Goal: Task Accomplishment & Management: Manage account settings

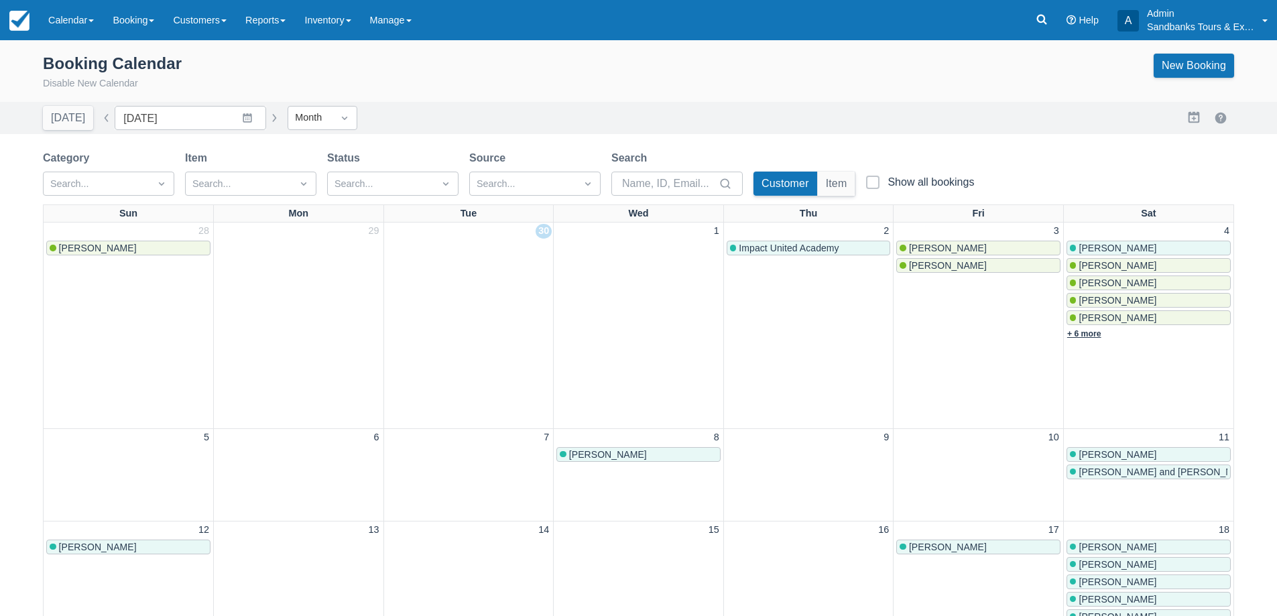
click at [1089, 330] on link "+ 6 more" at bounding box center [1084, 333] width 34 height 9
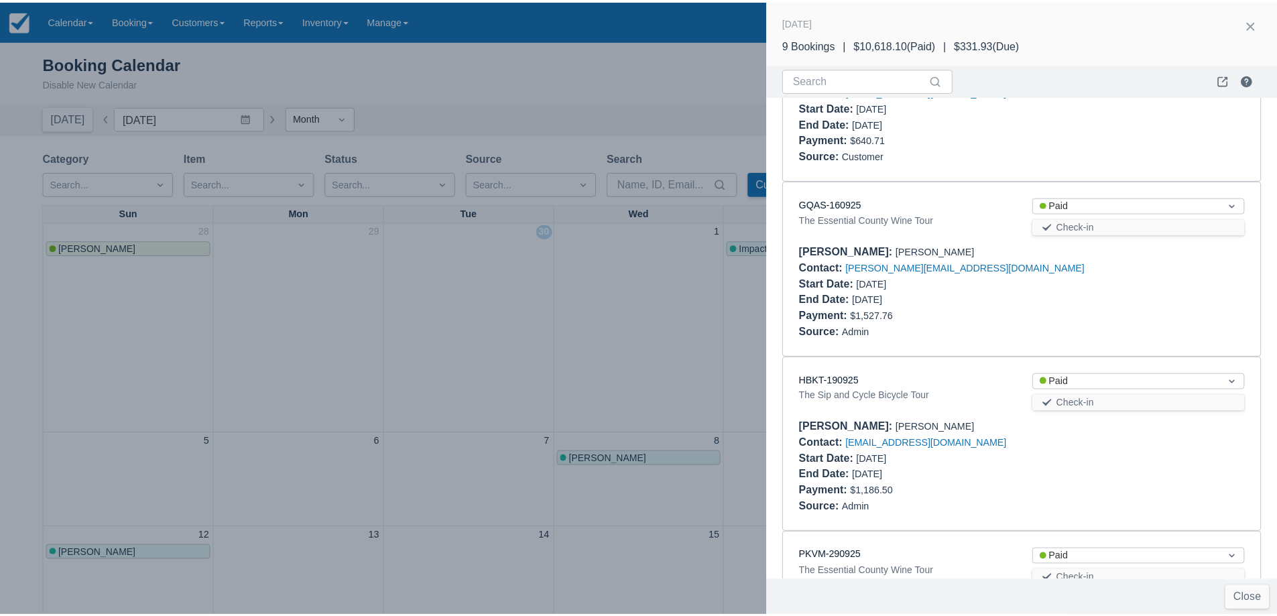
scroll to position [1188, 0]
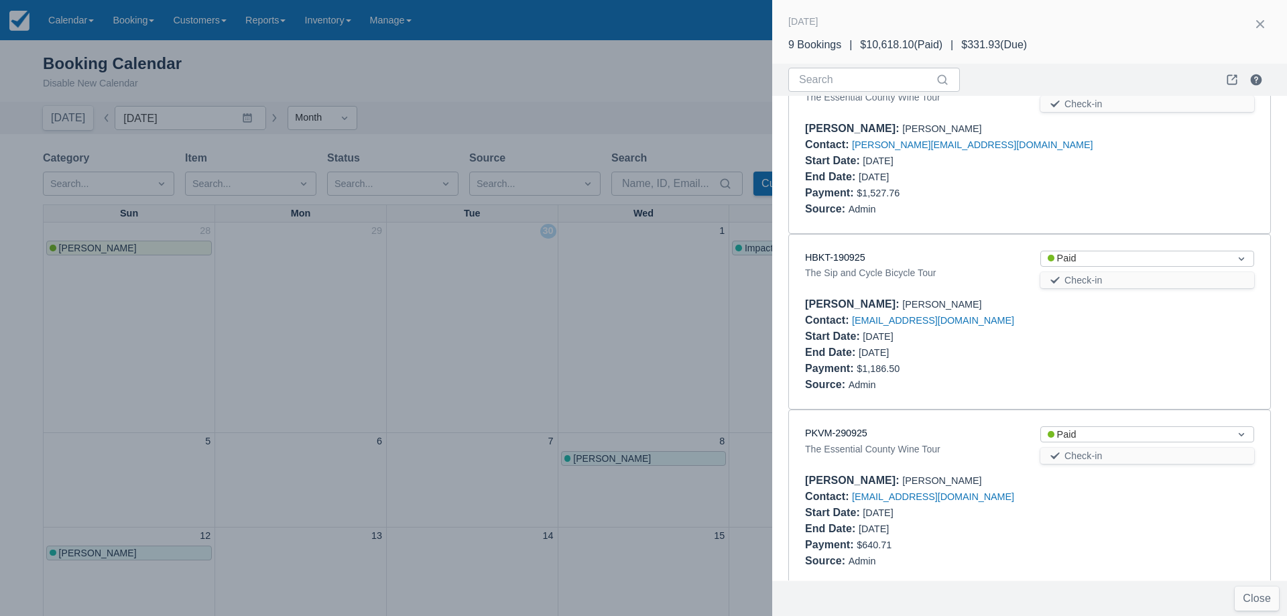
click at [350, 304] on div at bounding box center [643, 308] width 1287 height 616
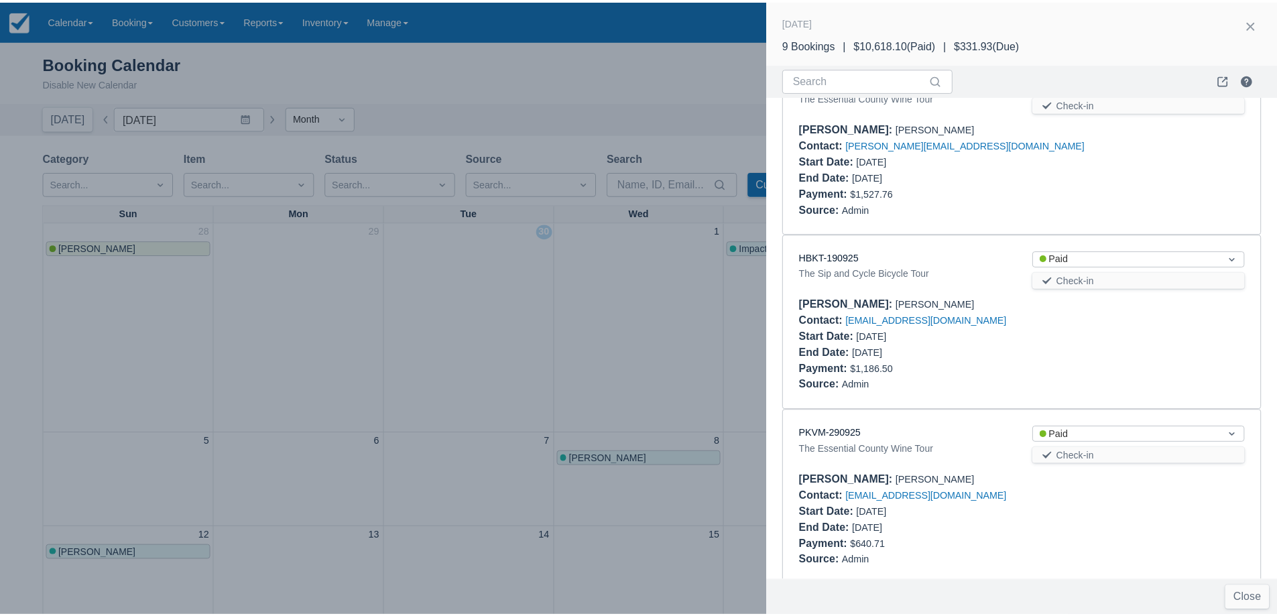
scroll to position [0, 0]
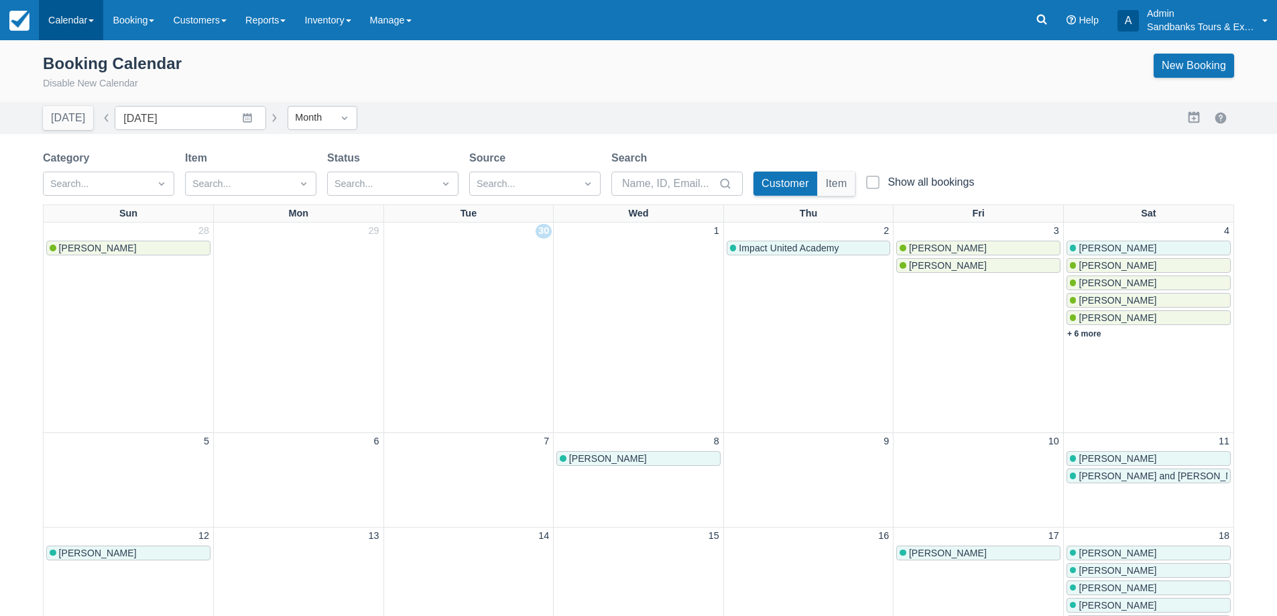
click at [70, 34] on link "Calendar" at bounding box center [71, 20] width 64 height 40
click at [67, 66] on link "Booking" at bounding box center [93, 58] width 106 height 28
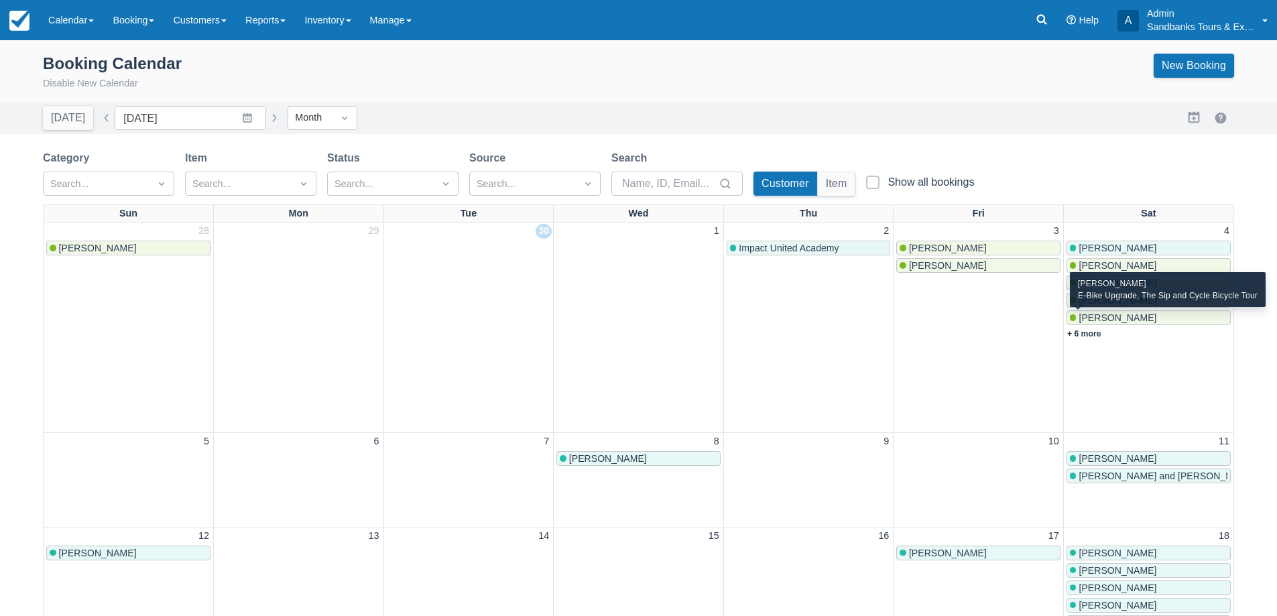
click at [1099, 319] on span "[PERSON_NAME]" at bounding box center [1117, 317] width 78 height 11
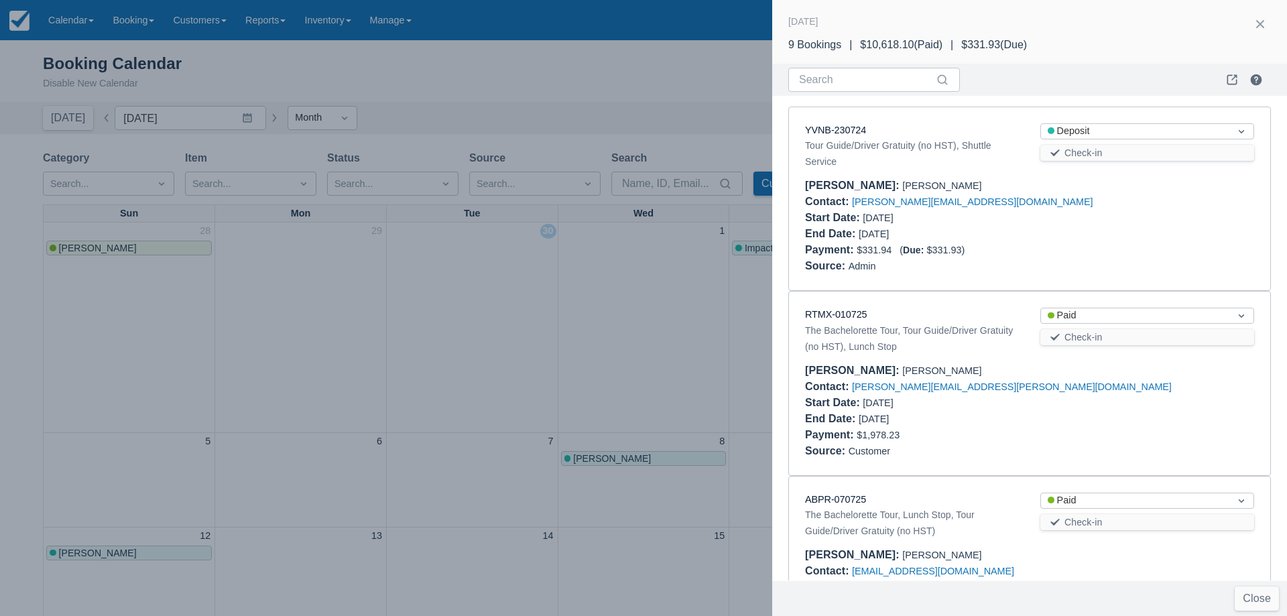
scroll to position [782, 0]
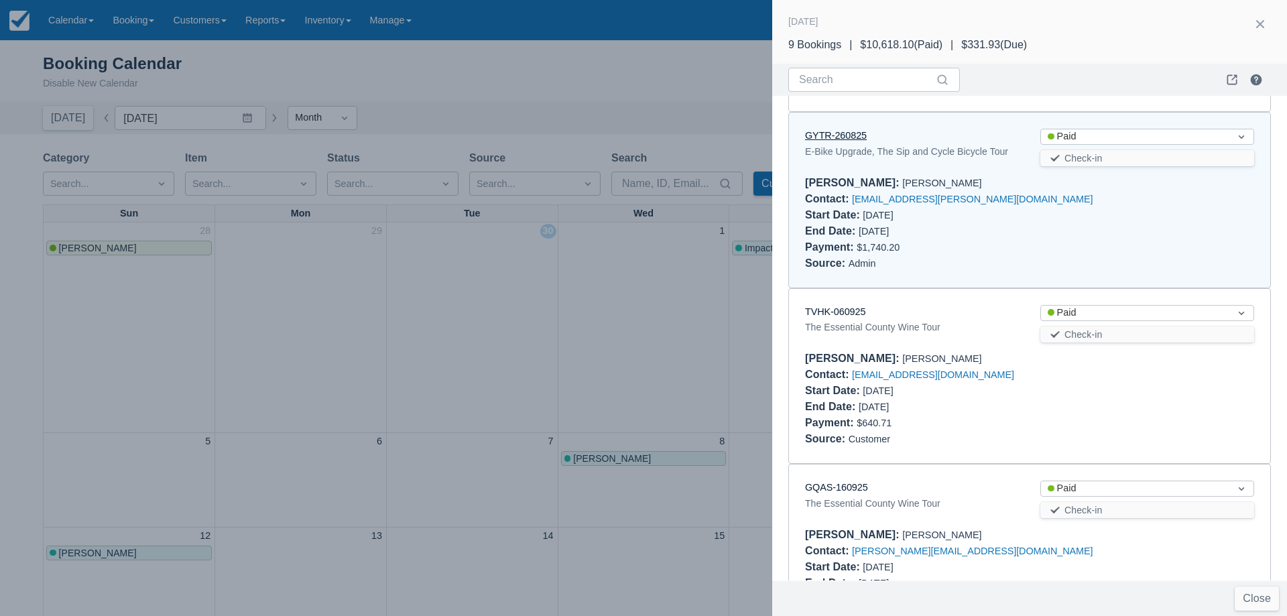
click at [829, 130] on link "GYTR-260825" at bounding box center [836, 135] width 62 height 11
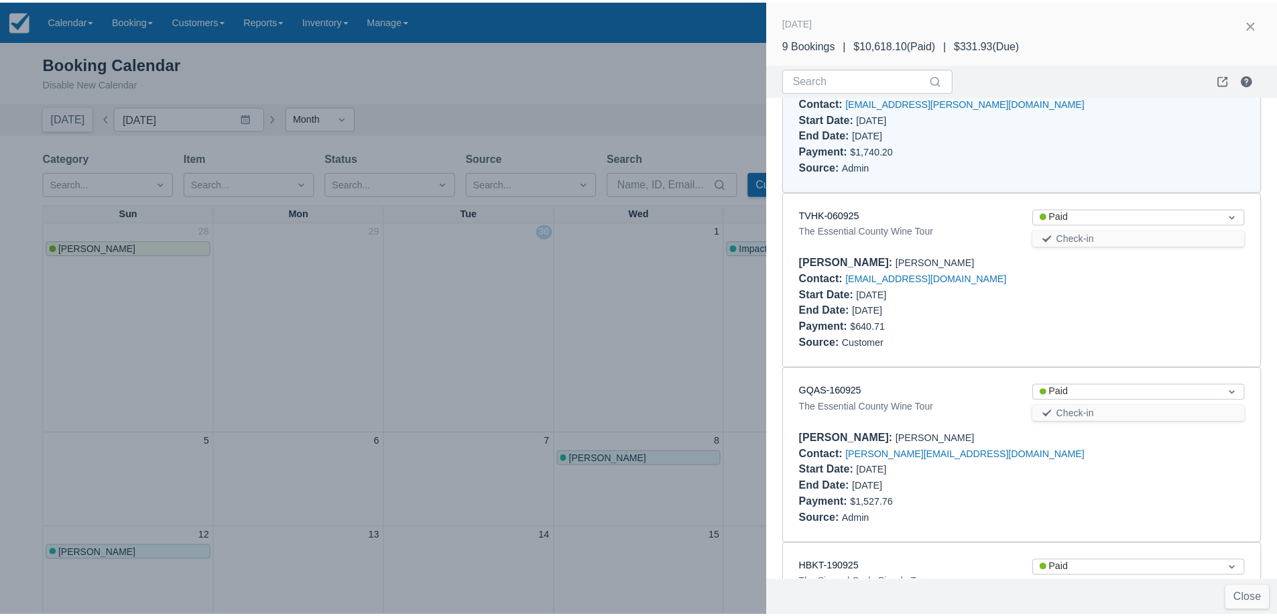
scroll to position [786, 0]
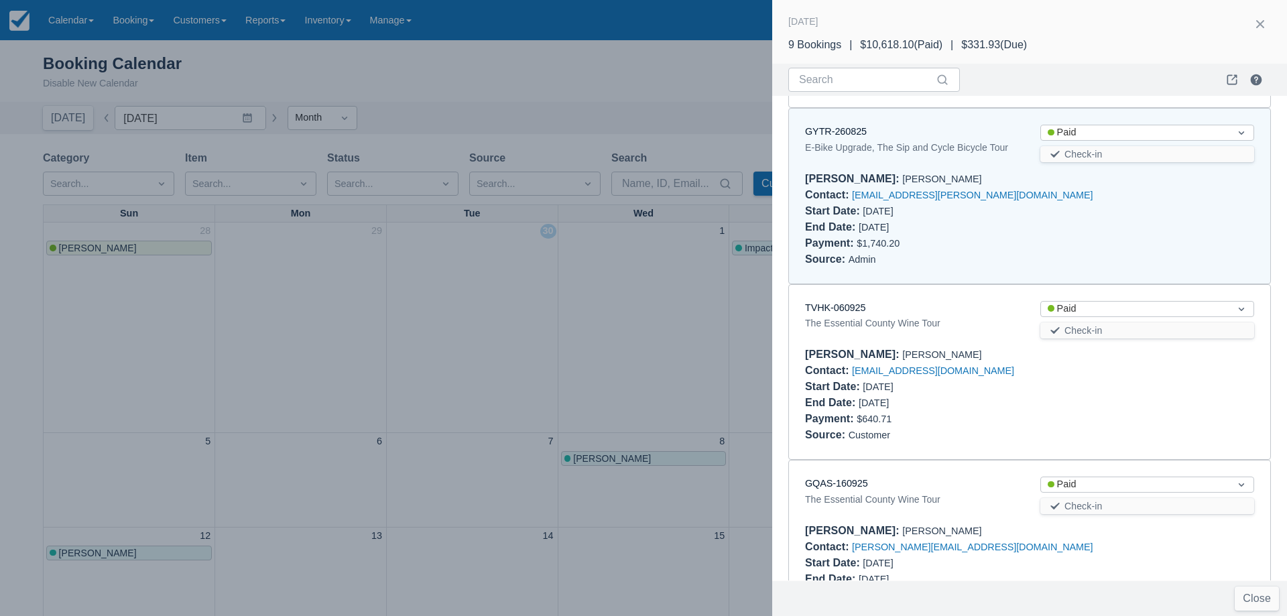
click at [594, 398] on div at bounding box center [643, 308] width 1287 height 616
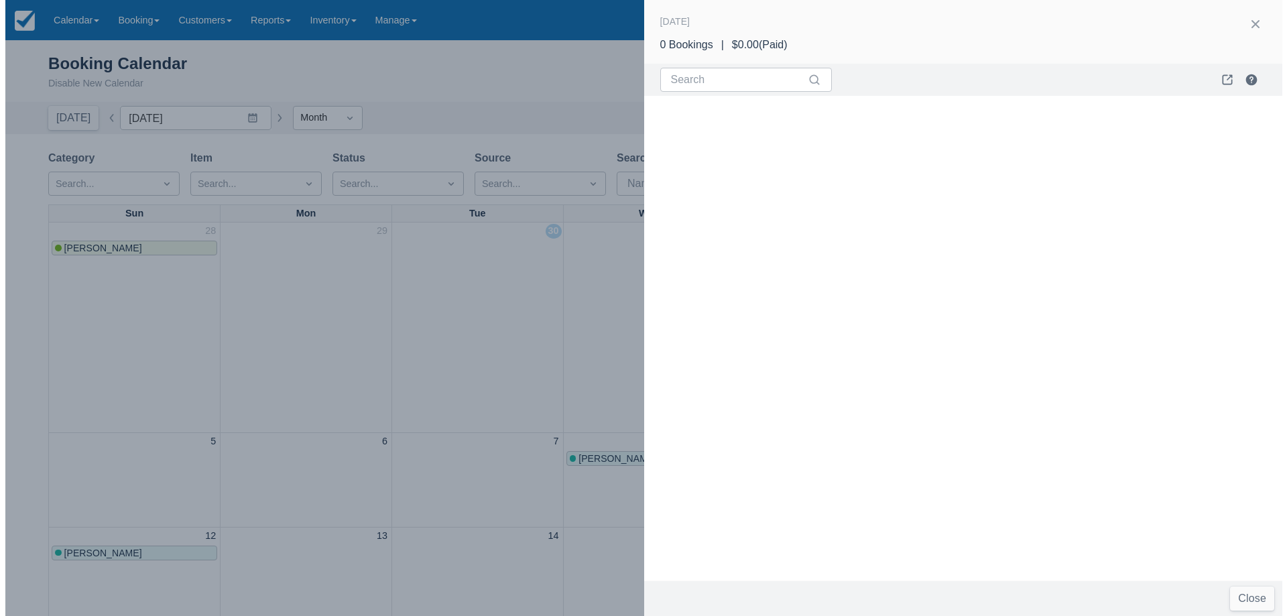
scroll to position [335, 0]
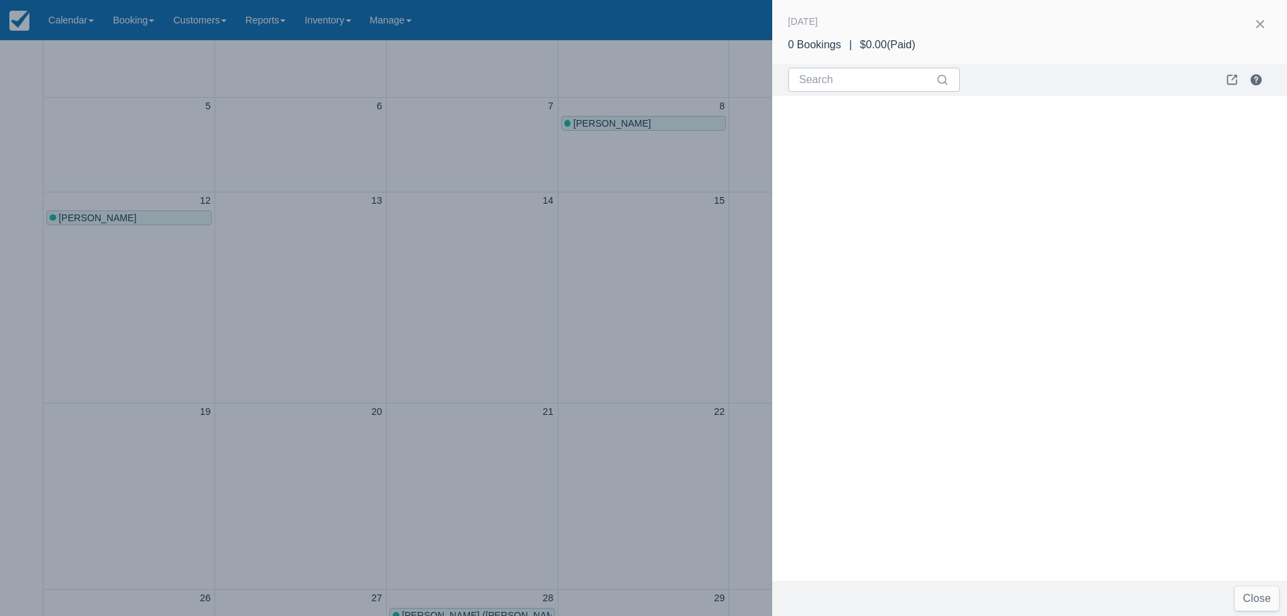
click at [679, 410] on div at bounding box center [643, 308] width 1287 height 616
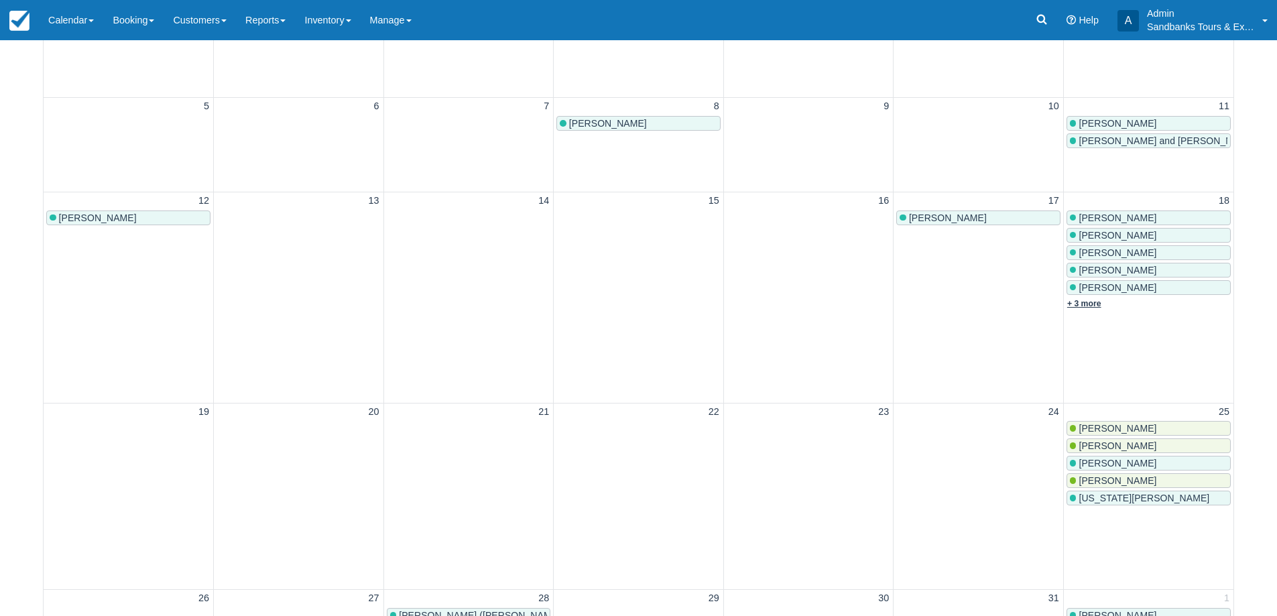
click at [1083, 306] on link "+ 3 more" at bounding box center [1084, 303] width 34 height 9
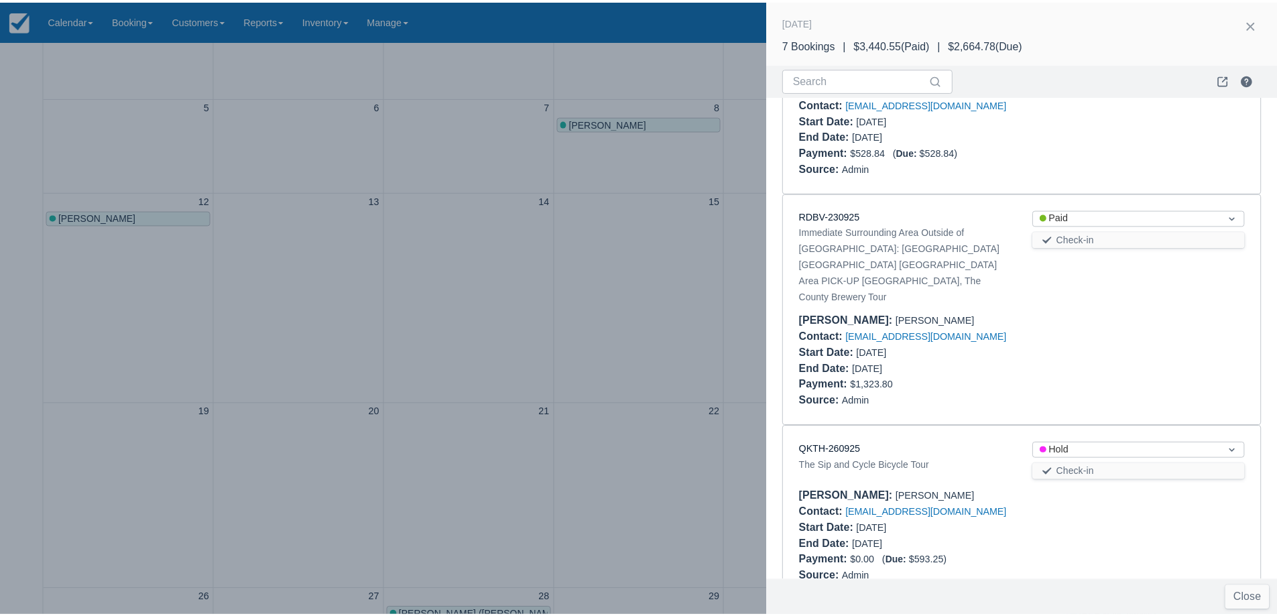
scroll to position [753, 0]
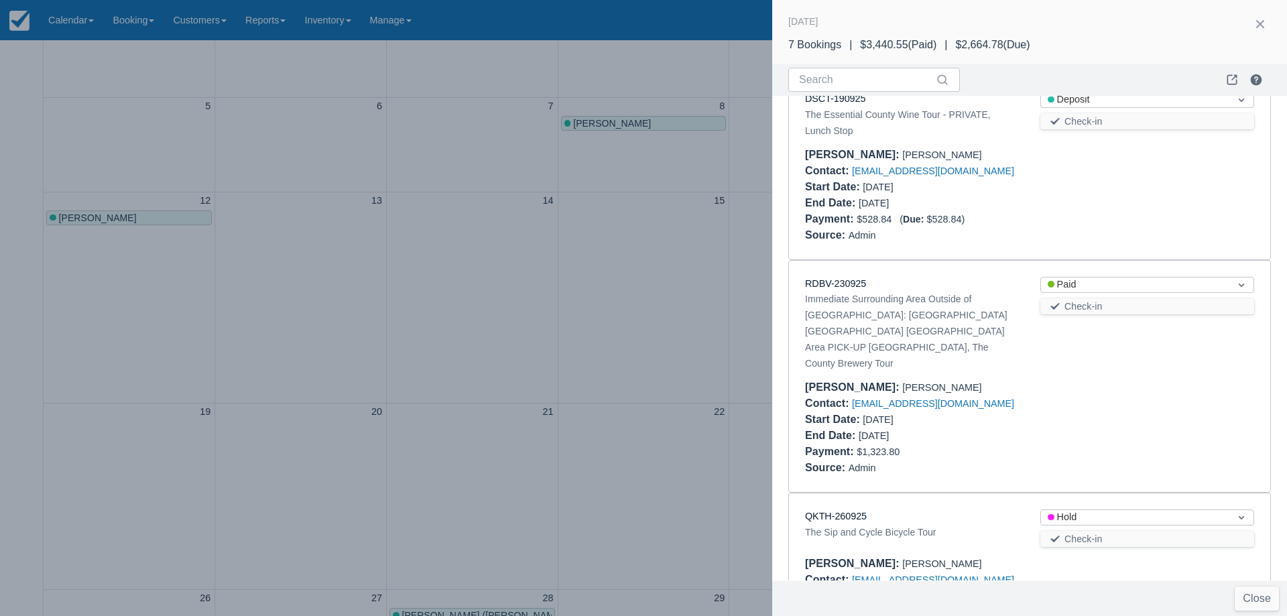
click at [652, 342] on div at bounding box center [643, 308] width 1287 height 616
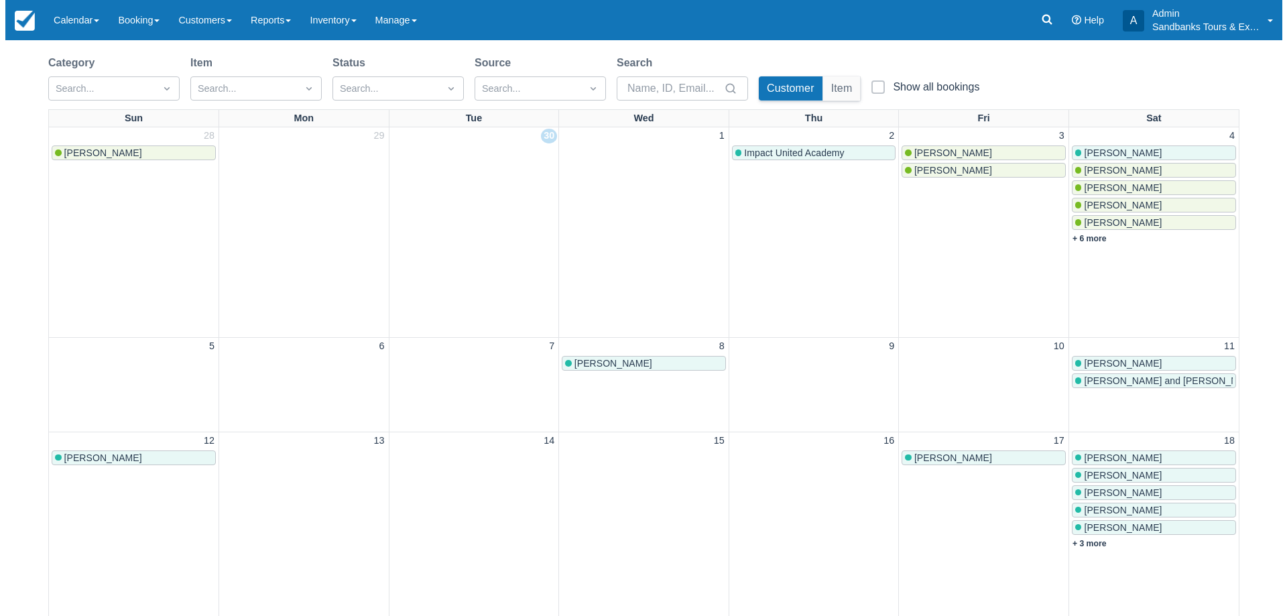
scroll to position [67, 0]
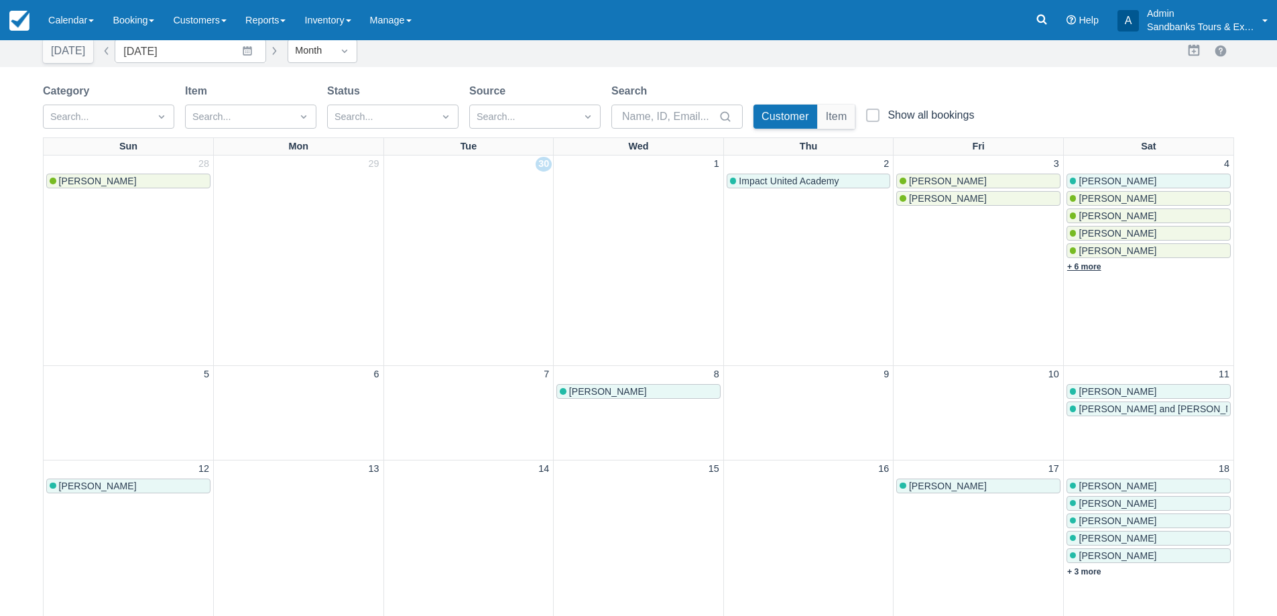
click at [1089, 268] on link "+ 6 more" at bounding box center [1084, 266] width 34 height 9
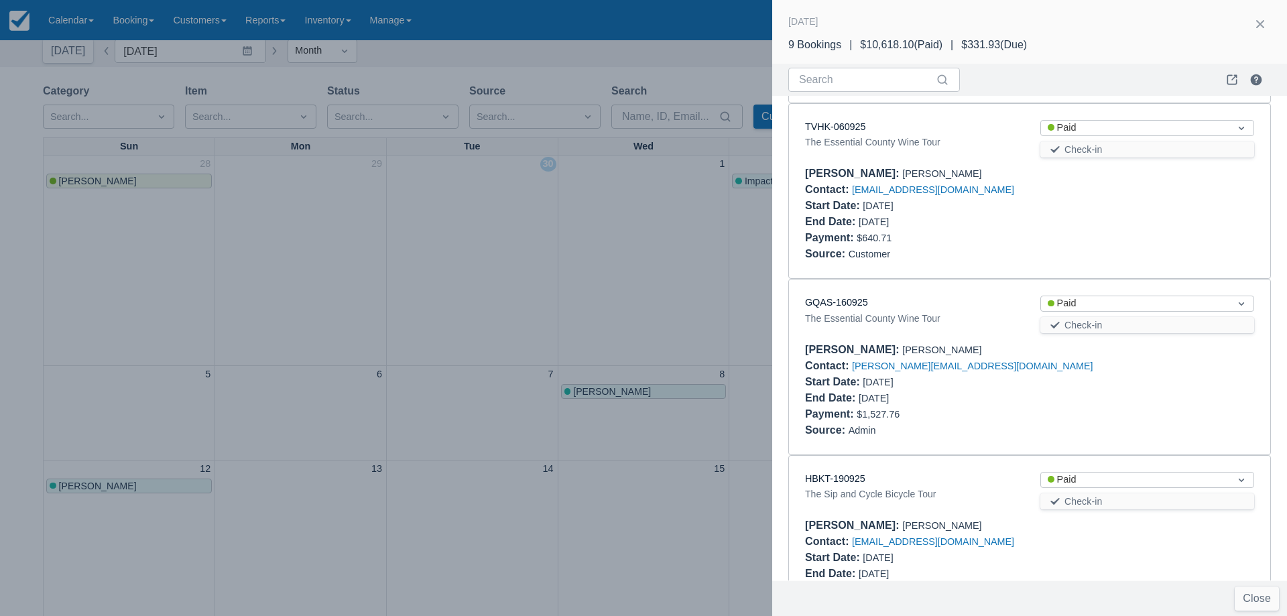
scroll to position [1005, 0]
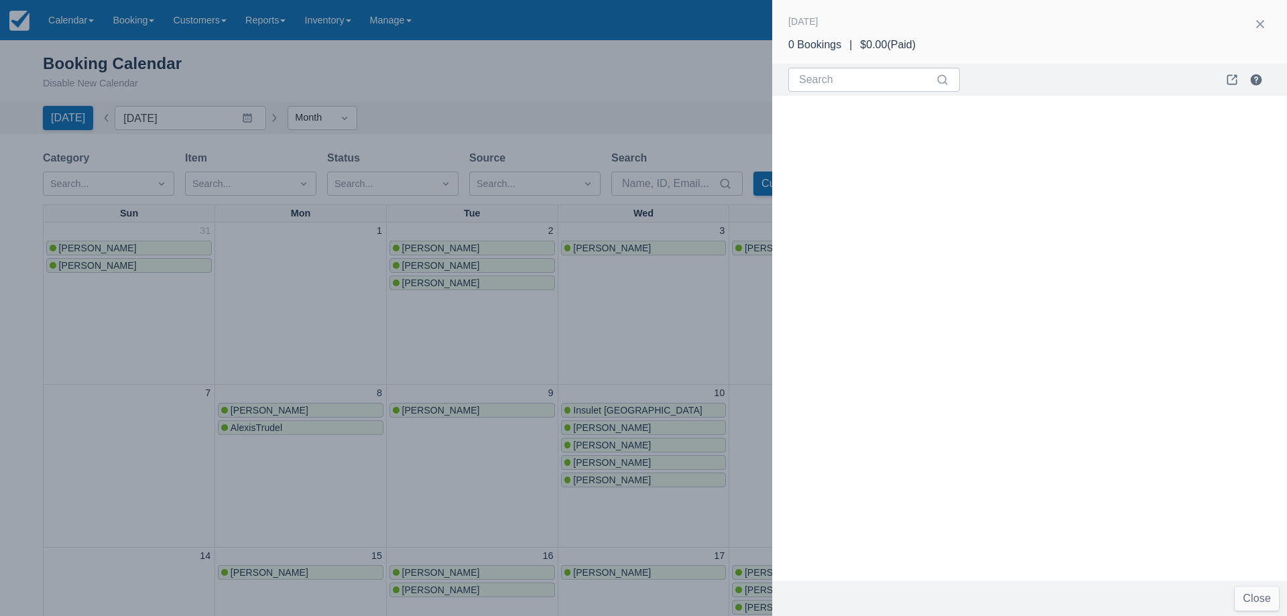
click at [322, 309] on div at bounding box center [643, 308] width 1287 height 616
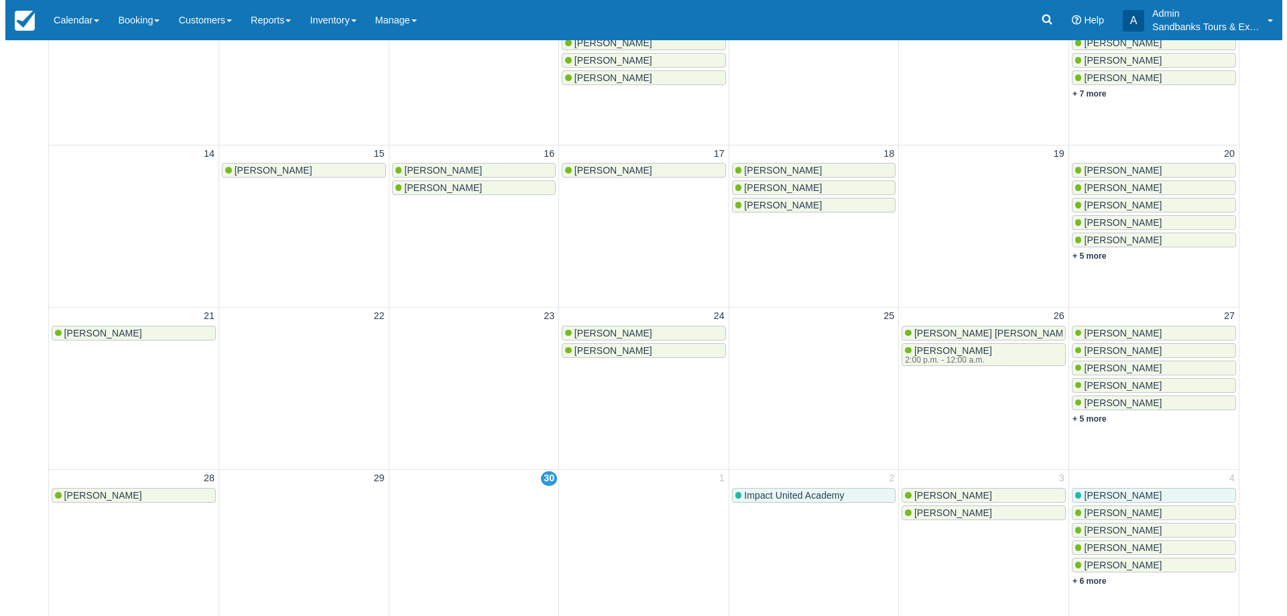
scroll to position [471, 0]
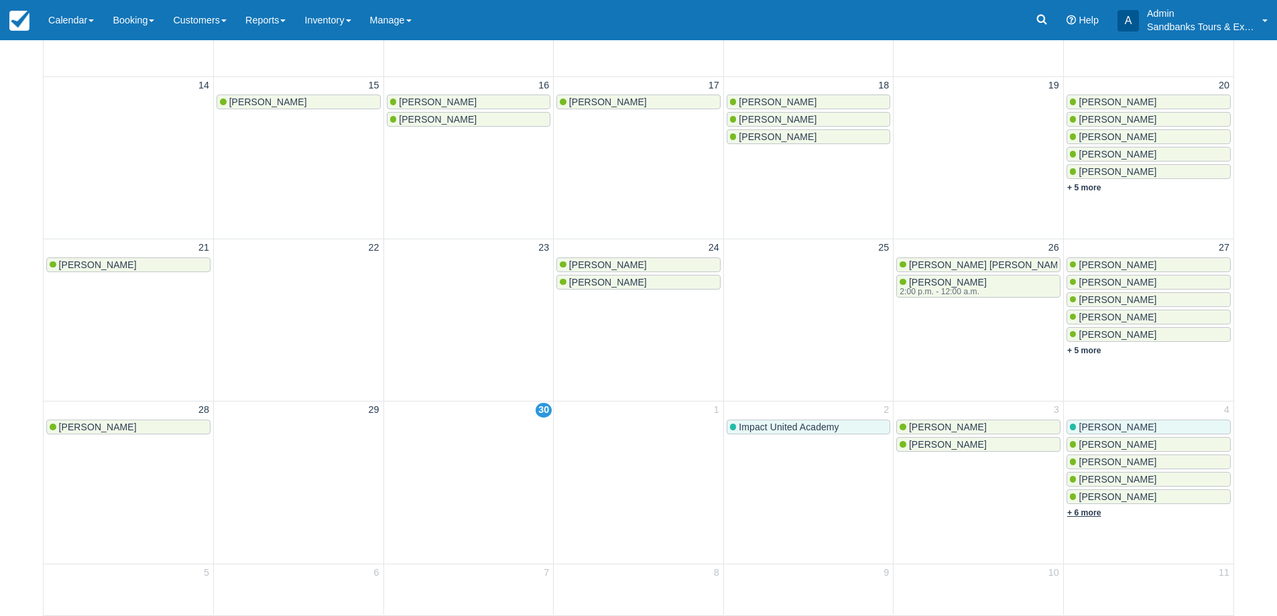
click at [1087, 510] on link "+ 6 more" at bounding box center [1084, 512] width 34 height 9
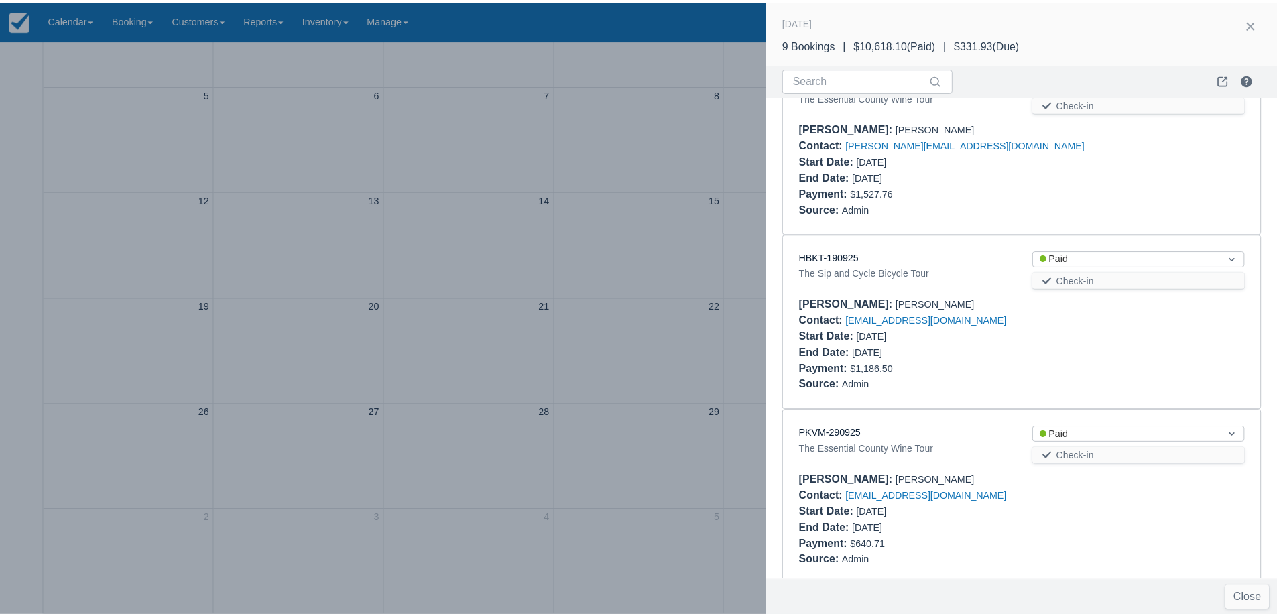
scroll to position [1054, 0]
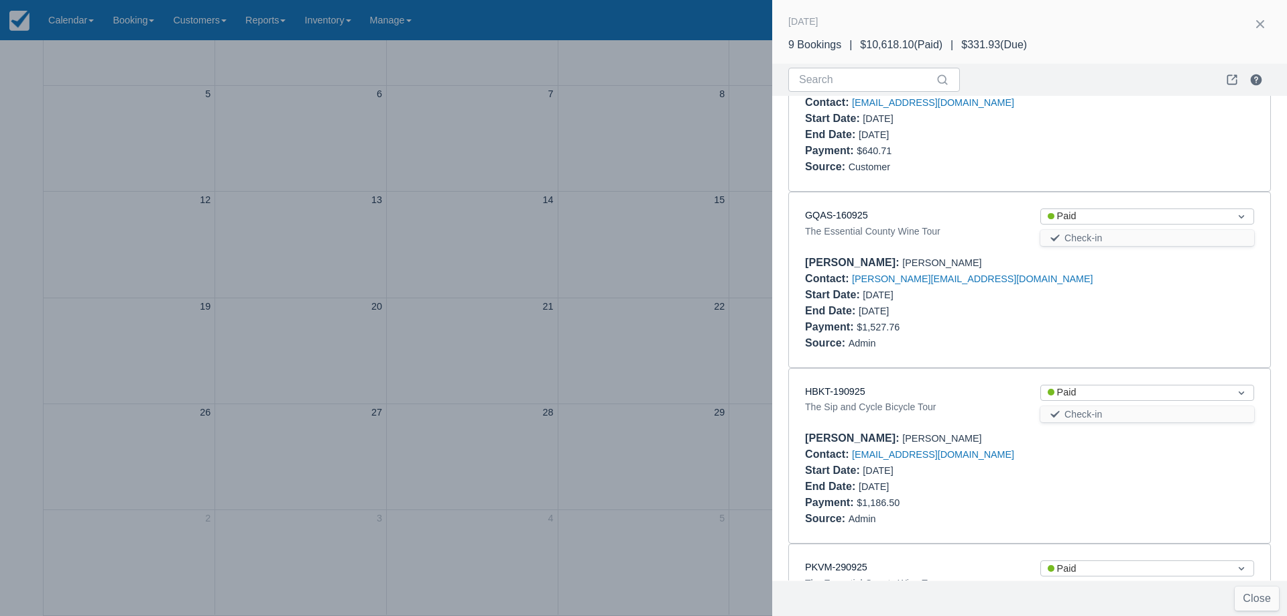
click at [658, 368] on div at bounding box center [643, 308] width 1287 height 616
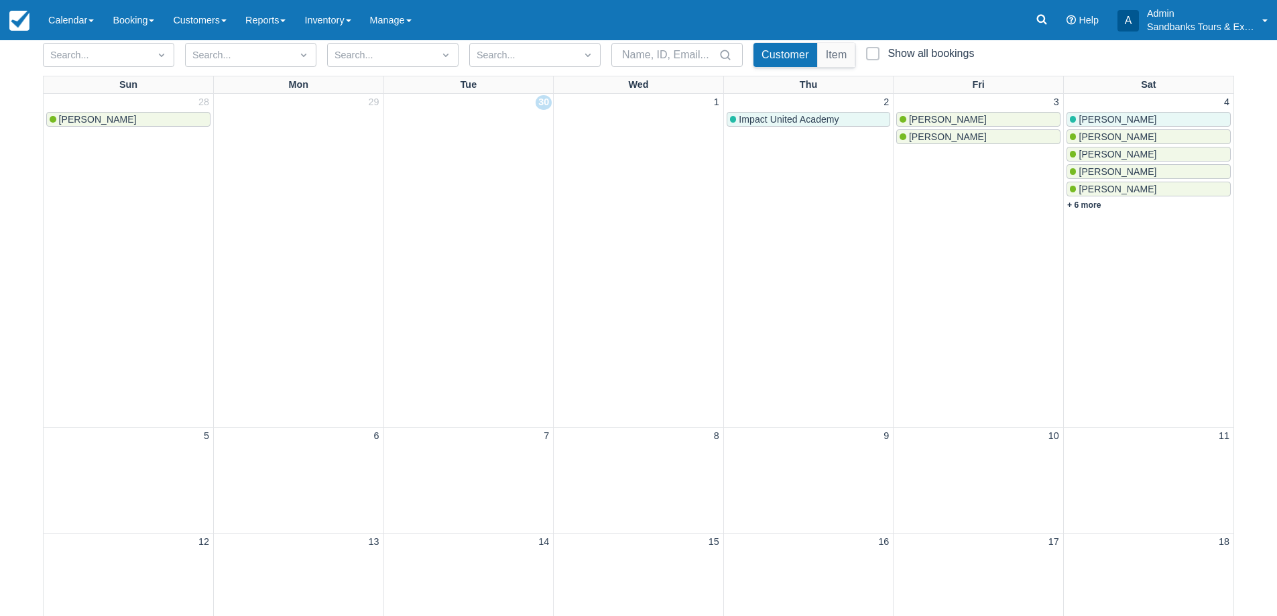
scroll to position [0, 0]
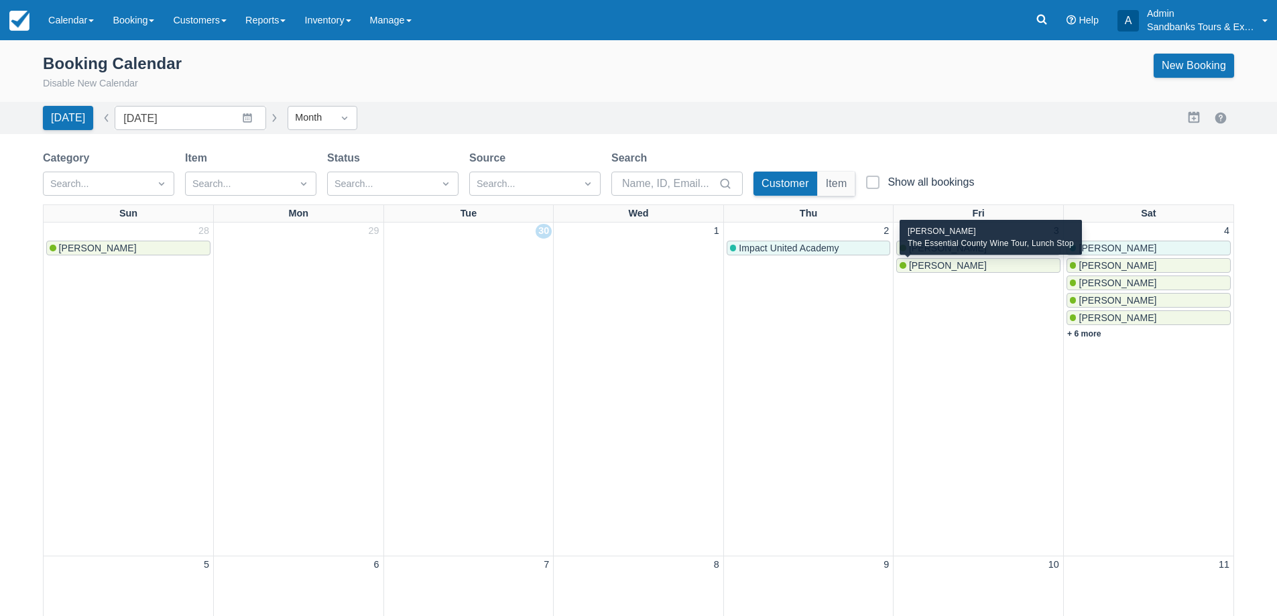
click at [930, 263] on span "[PERSON_NAME]" at bounding box center [948, 265] width 78 height 11
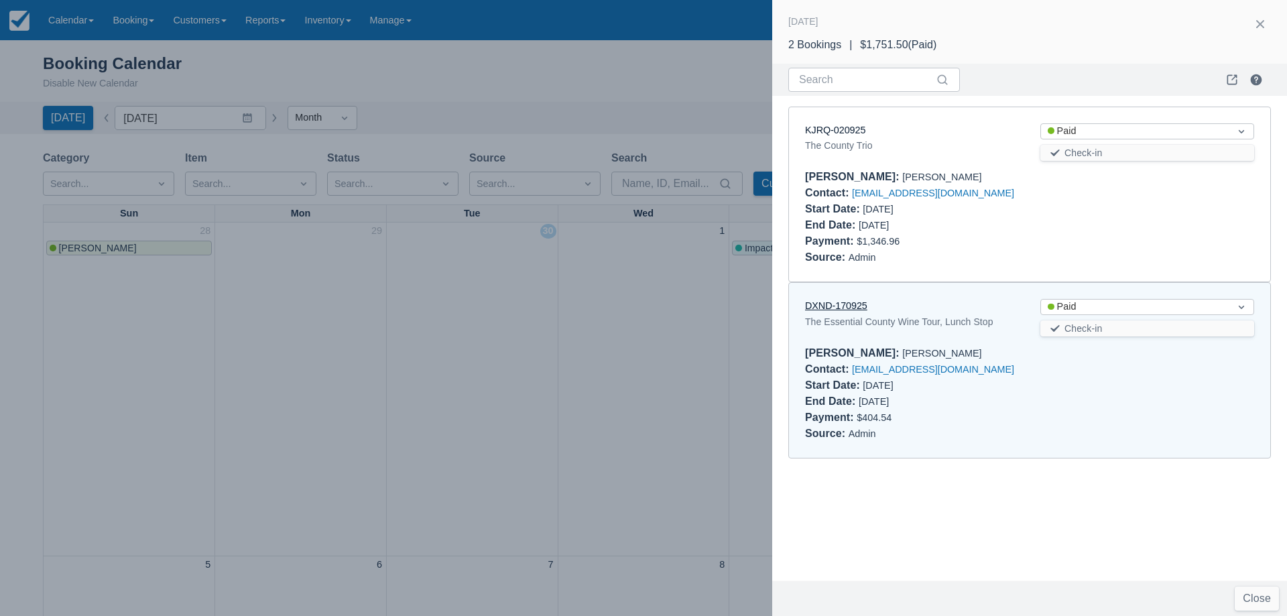
click at [830, 306] on link "DXND-170925" at bounding box center [836, 305] width 62 height 11
click at [573, 360] on div at bounding box center [643, 308] width 1287 height 616
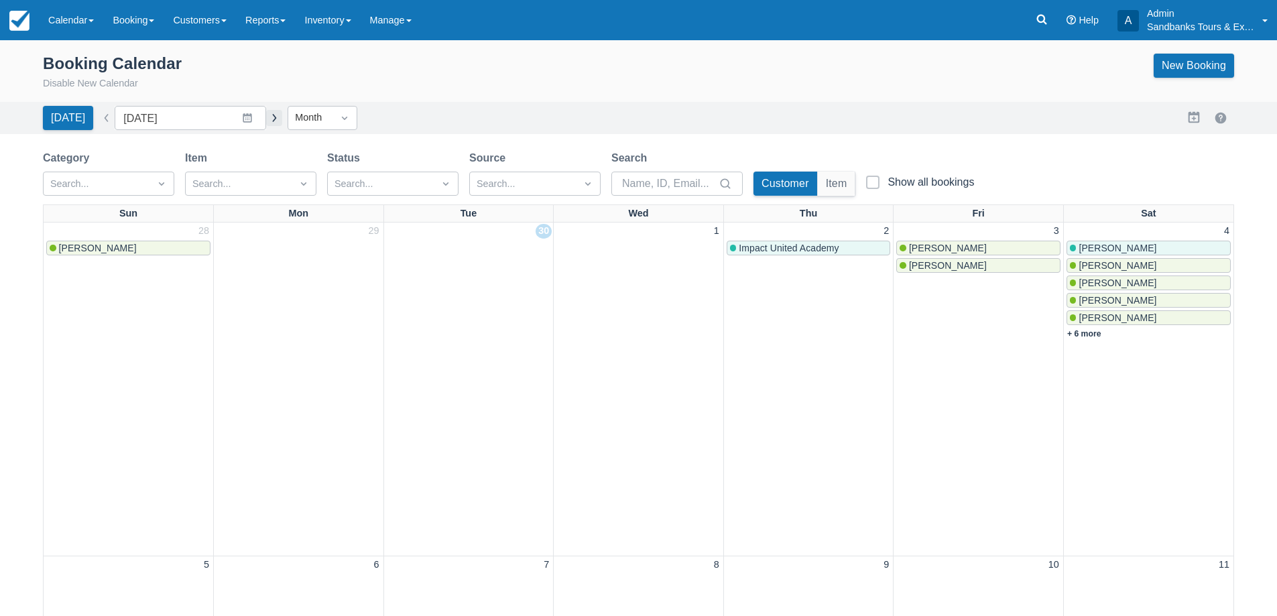
click at [269, 116] on button "button" at bounding box center [274, 118] width 16 height 16
type input "[DATE]"
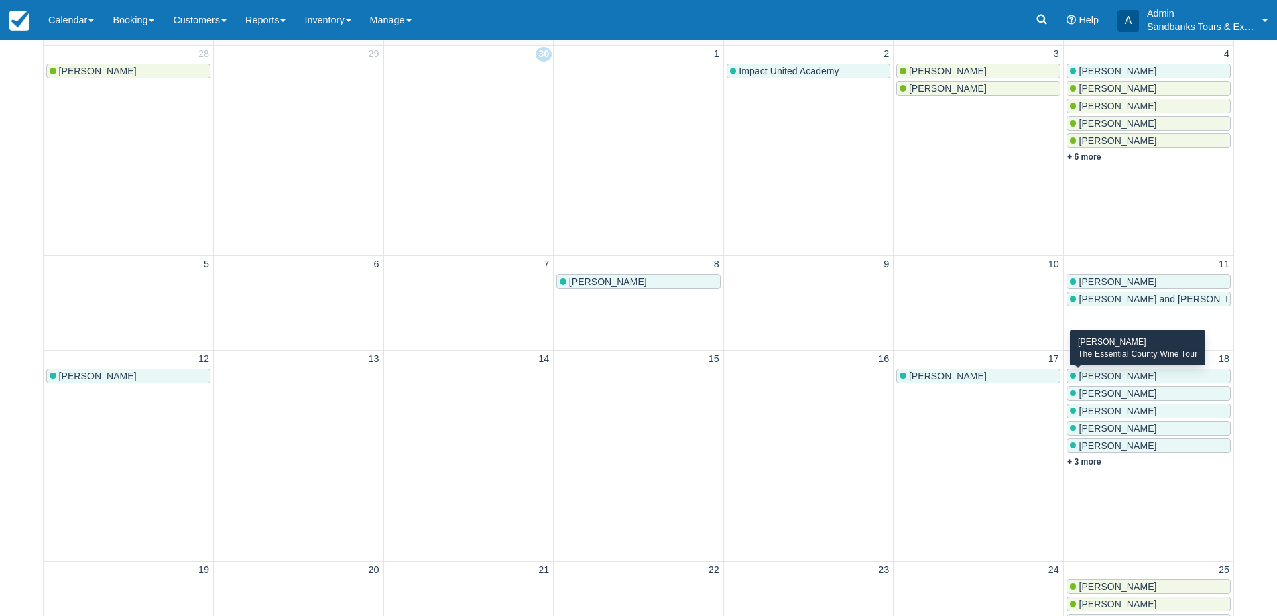
scroll to position [201, 0]
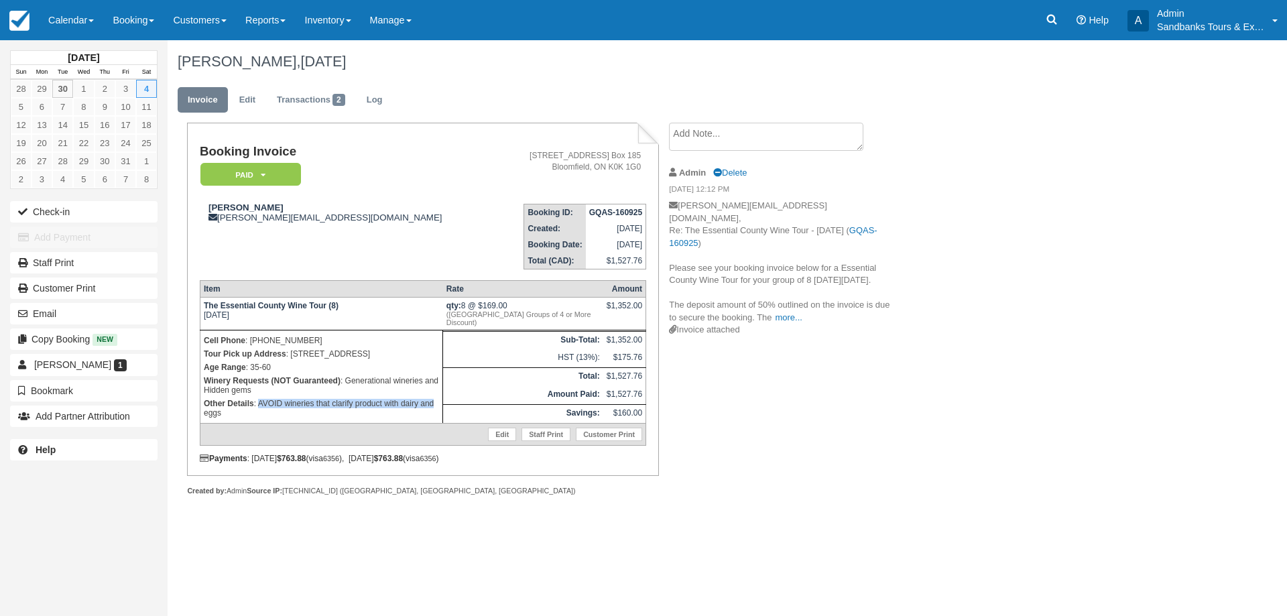
drag, startPoint x: 437, startPoint y: 405, endPoint x: 259, endPoint y: 406, distance: 177.6
click at [259, 406] on p "Other Details : AVOID wineries that clarify product with dairy and eggs" at bounding box center [321, 408] width 235 height 23
click at [343, 395] on p "Winery Requests (NOT Guaranteed) : Generational wineries and Hidden gems" at bounding box center [321, 385] width 235 height 23
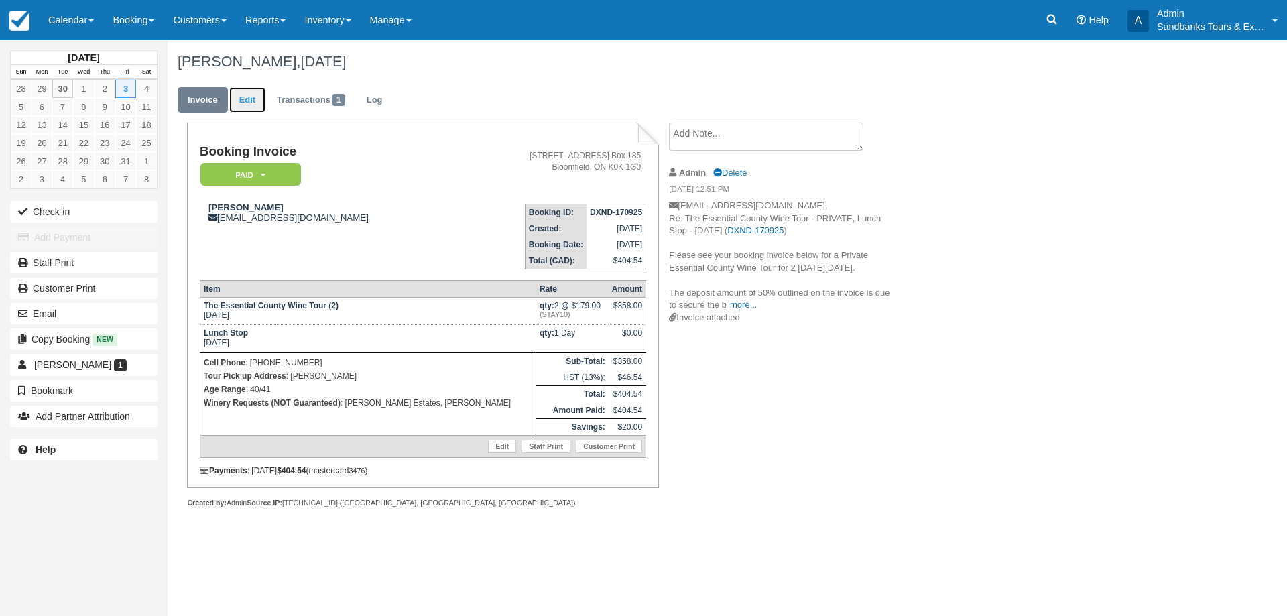
click at [246, 90] on link "Edit" at bounding box center [247, 100] width 36 height 26
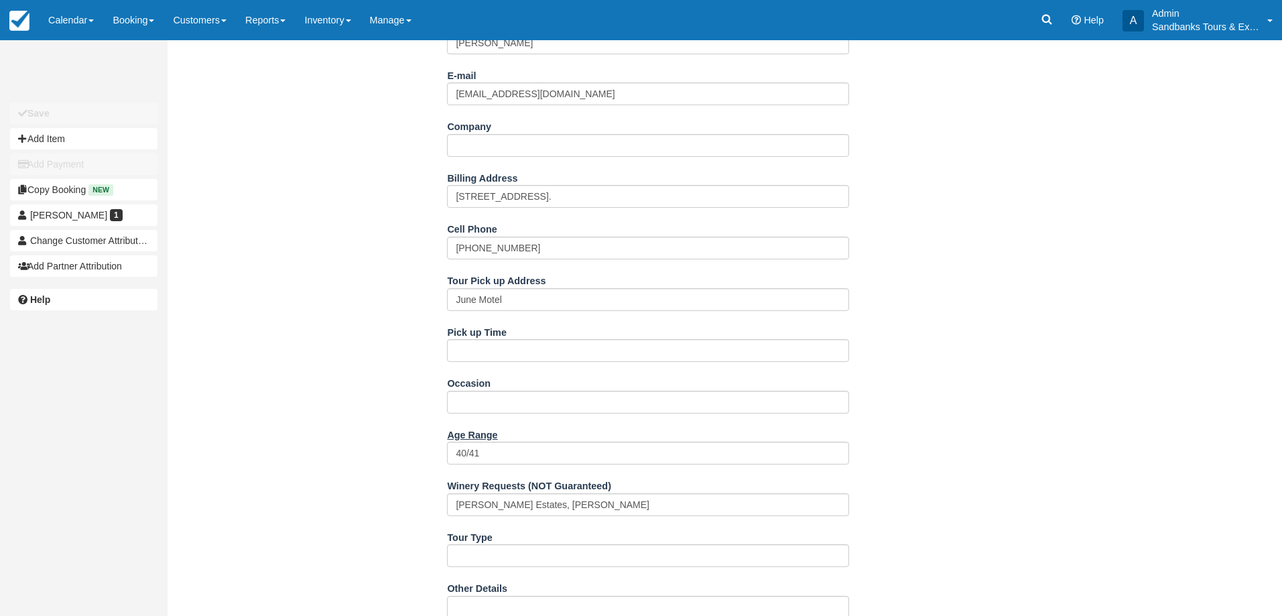
scroll to position [402, 0]
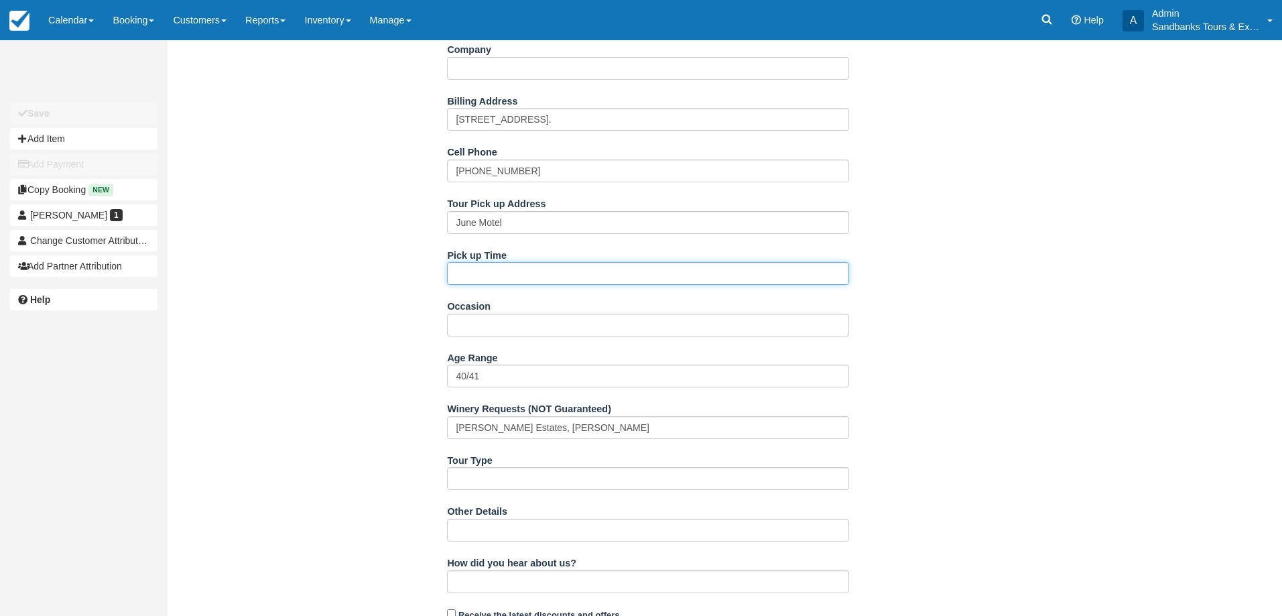
click at [497, 267] on input "Pick up Time" at bounding box center [648, 273] width 402 height 23
type input "12:00pm"
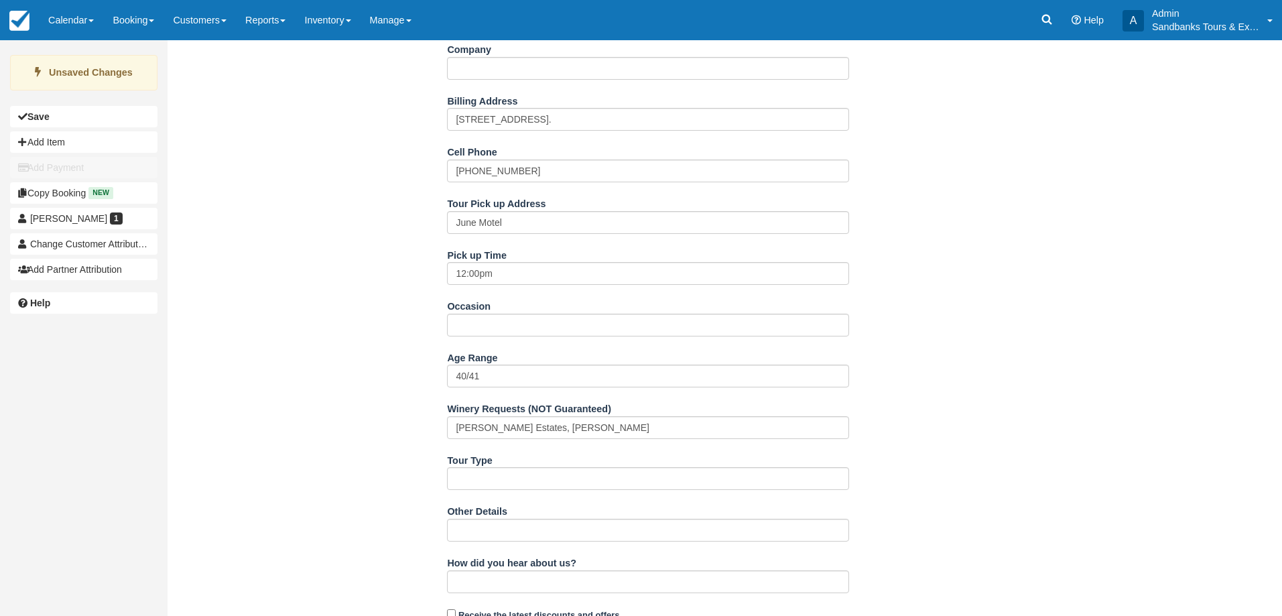
click at [306, 275] on div "Name [PERSON_NAME] E-mail [EMAIL_ADDRESS][DOMAIN_NAME] Did you mean ? Company B…" at bounding box center [649, 411] width 962 height 950
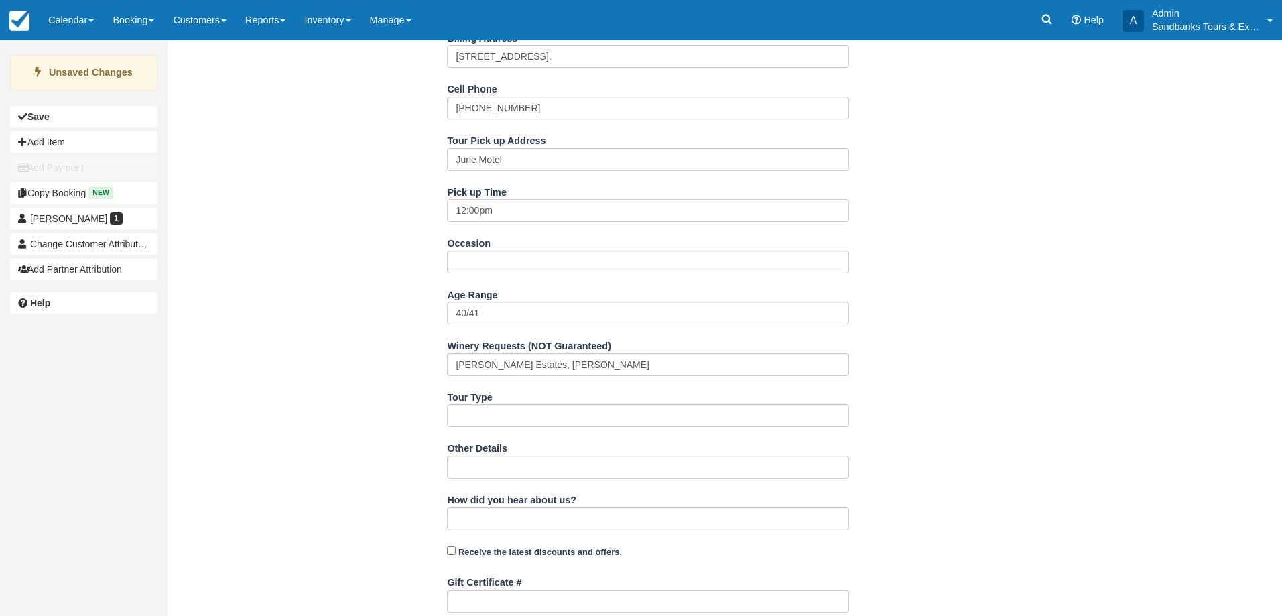
scroll to position [672, 0]
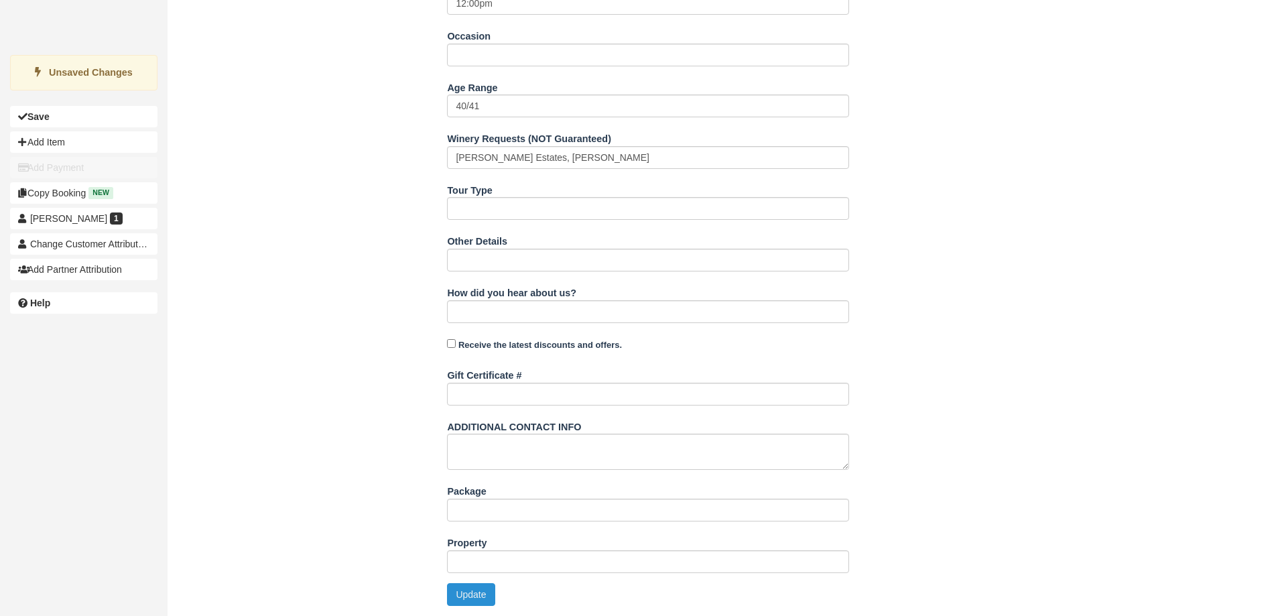
click at [473, 589] on button "Update" at bounding box center [471, 594] width 48 height 23
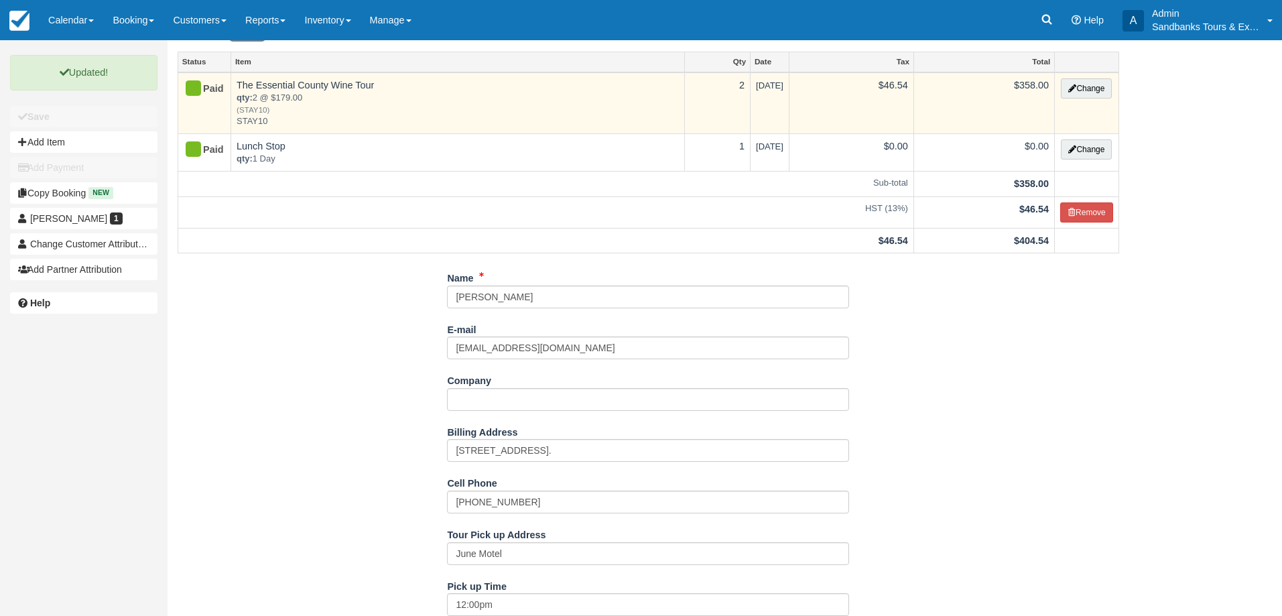
scroll to position [0, 0]
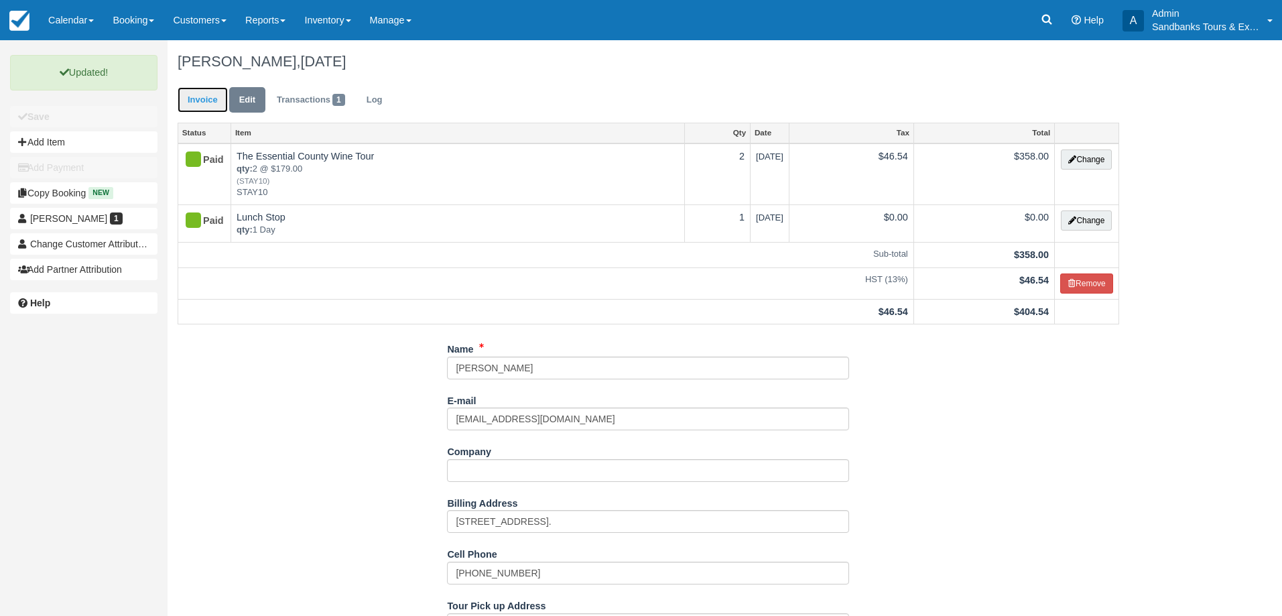
click at [200, 92] on link "Invoice" at bounding box center [203, 100] width 50 height 26
